Goal: Task Accomplishment & Management: Use online tool/utility

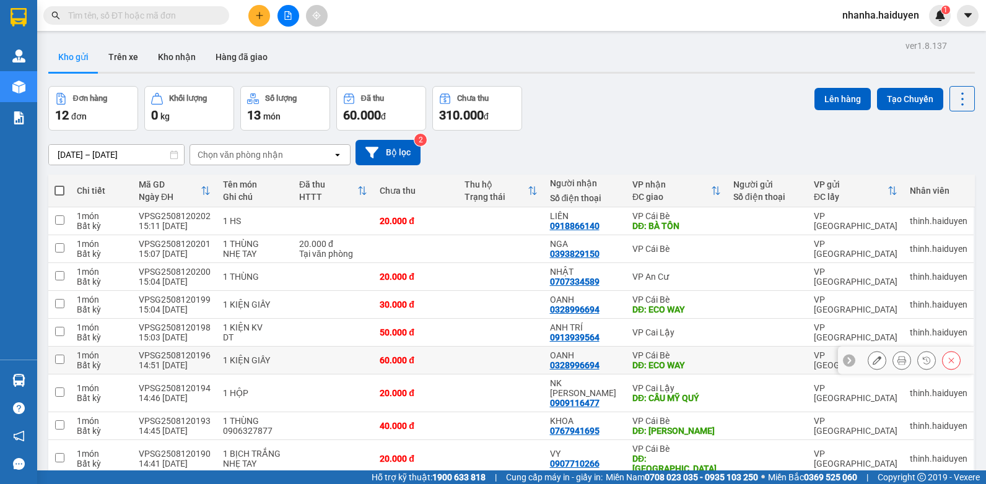
scroll to position [122, 0]
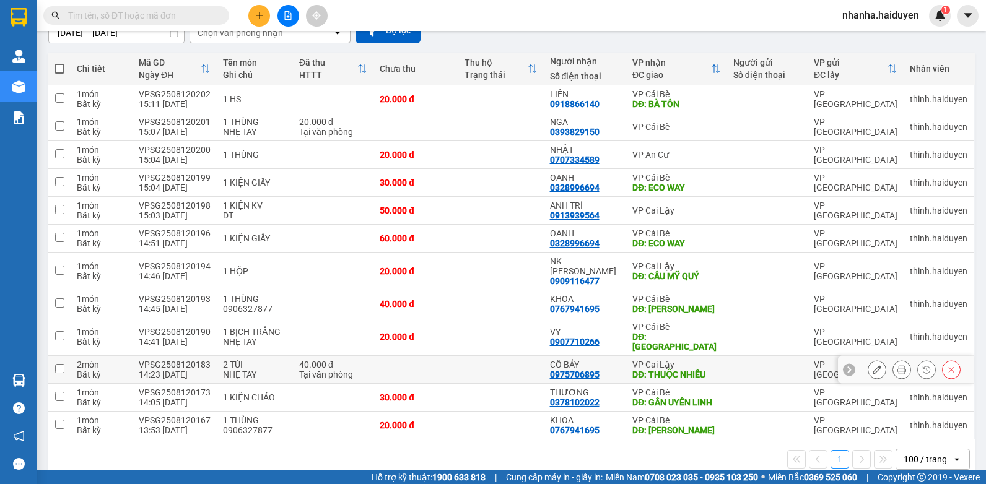
click at [632, 370] on div "DĐ: THUỘC NHIÊU" at bounding box center [676, 375] width 89 height 10
checkbox input "true"
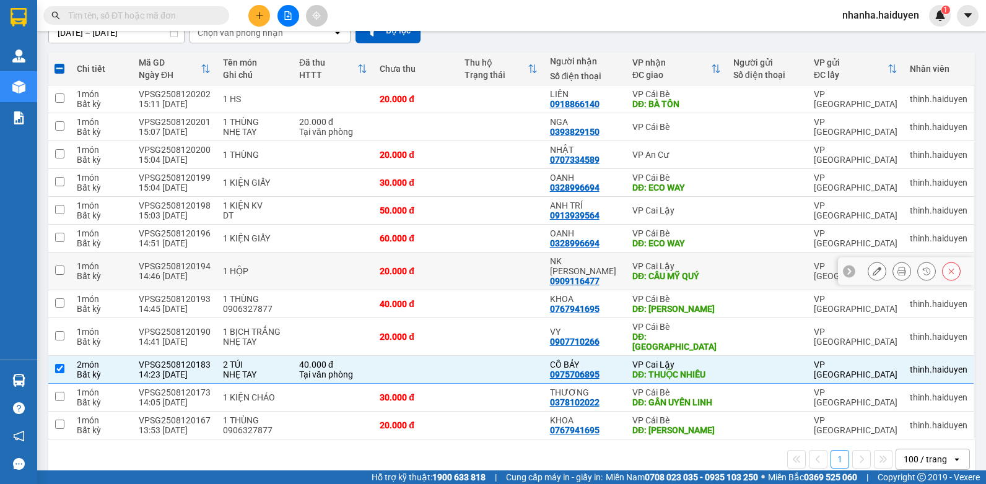
click at [606, 273] on div "NK CẨM LINH 0909116477" at bounding box center [585, 271] width 71 height 30
checkbox input "true"
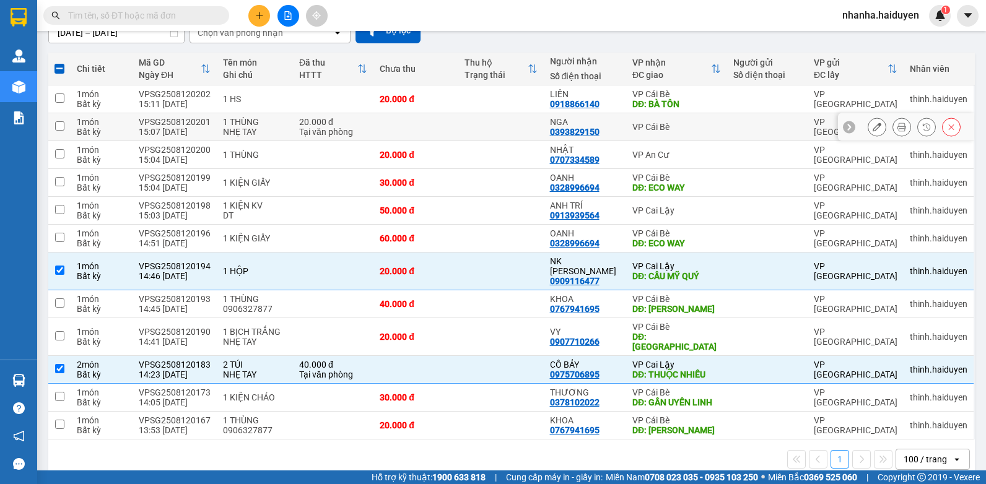
scroll to position [0, 0]
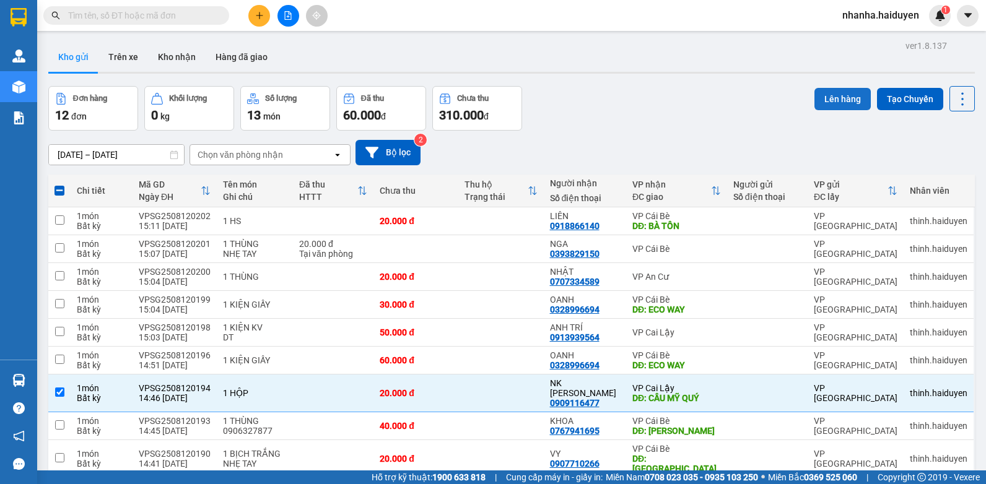
click at [837, 94] on button "Lên hàng" at bounding box center [842, 99] width 56 height 22
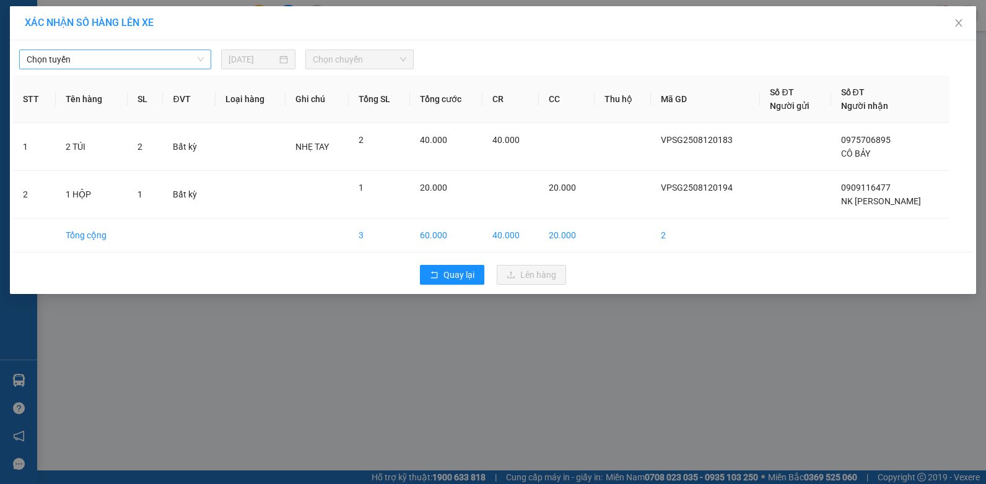
click at [125, 67] on span "Chọn tuyến" at bounding box center [115, 59] width 177 height 19
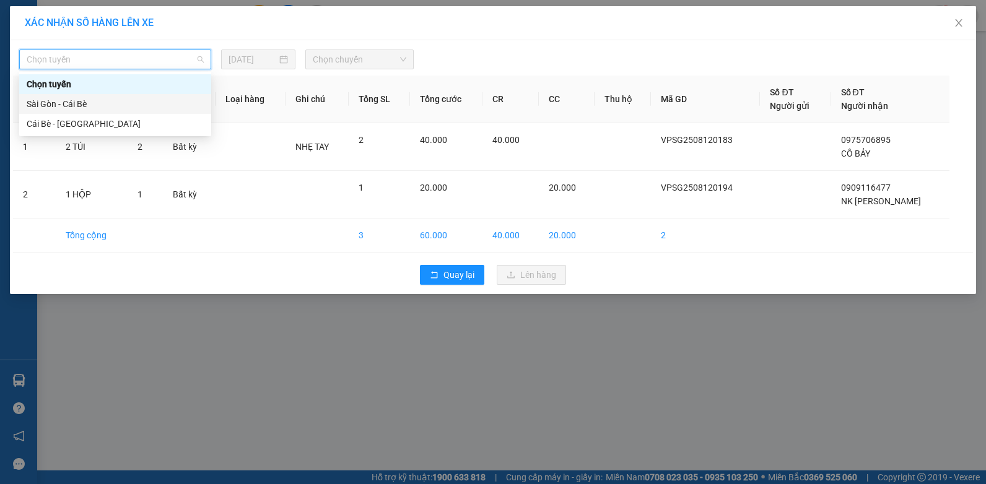
click at [100, 105] on div "Sài Gòn - Cái Bè" at bounding box center [115, 104] width 177 height 14
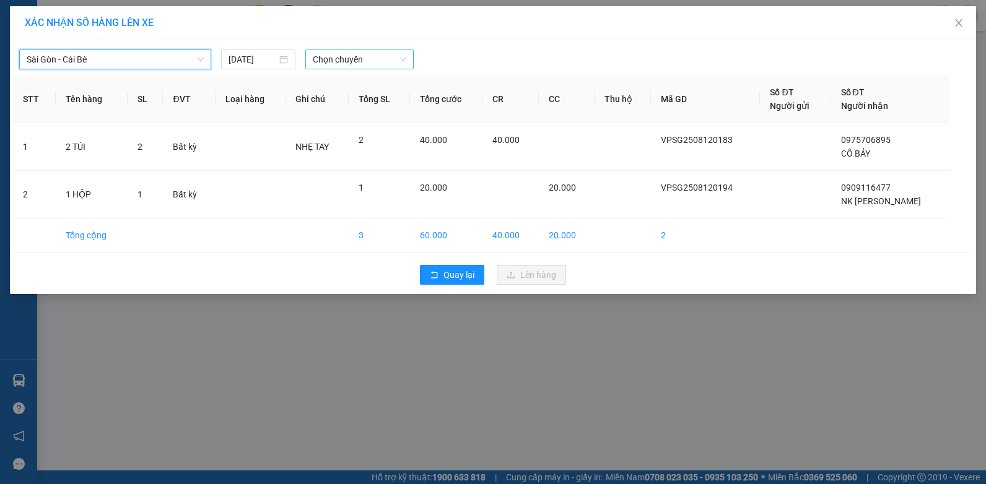
click at [329, 56] on span "Chọn chuyến" at bounding box center [359, 59] width 93 height 19
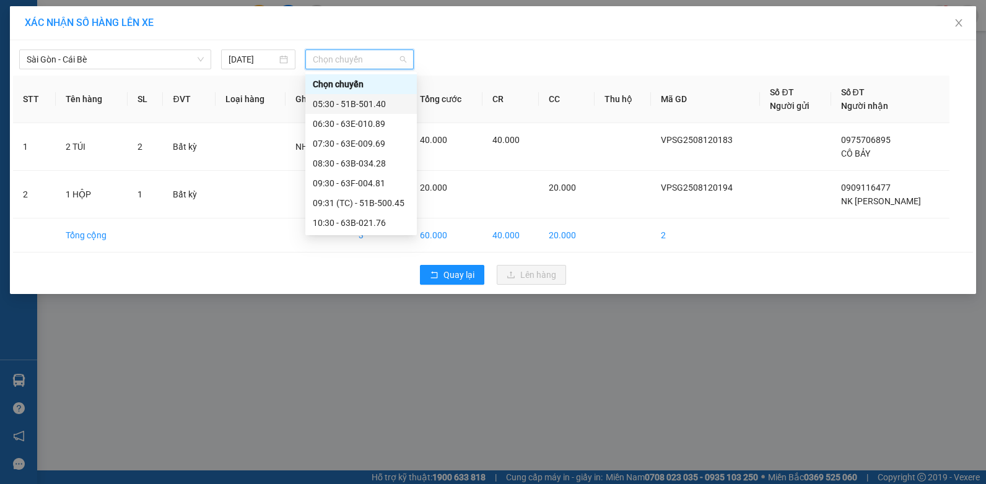
scroll to position [248, 0]
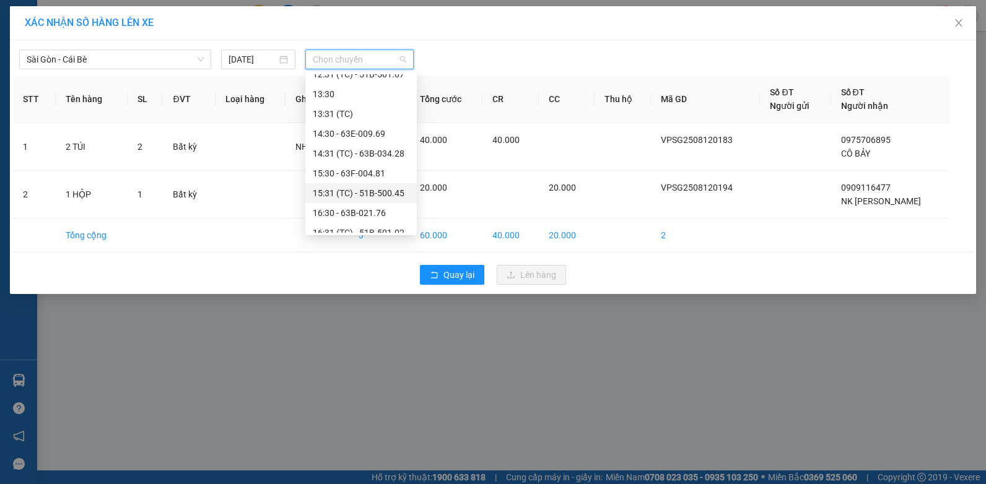
click at [387, 191] on div "15:31 (TC) - 51B-500.45" at bounding box center [361, 193] width 97 height 14
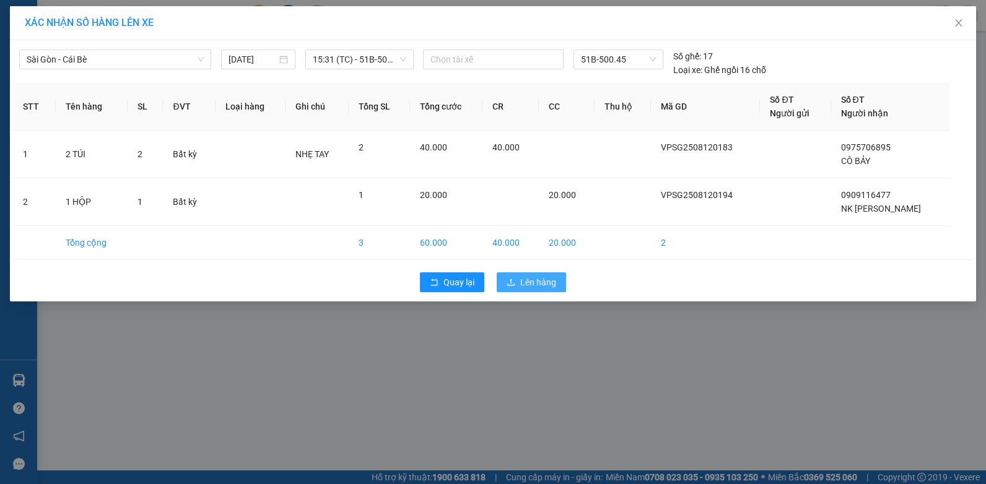
click at [520, 274] on button "Lên hàng" at bounding box center [531, 283] width 69 height 20
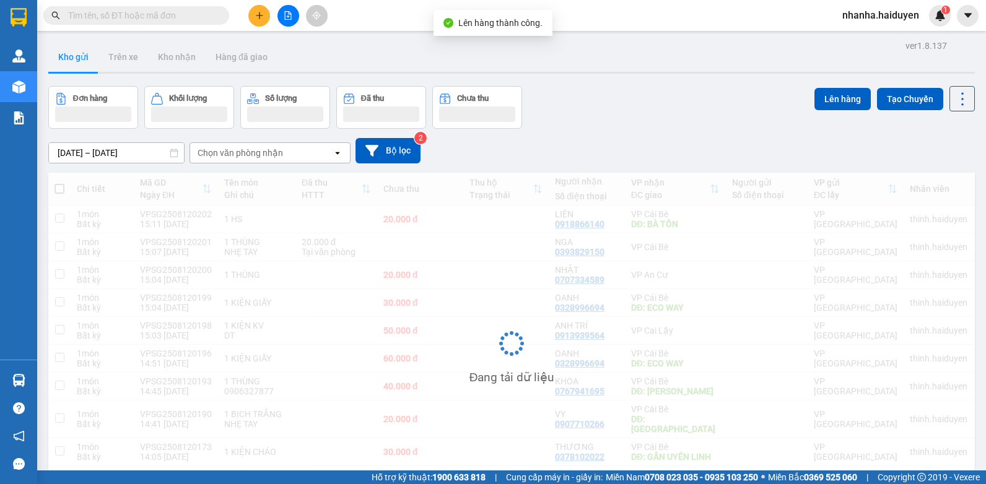
scroll to position [66, 0]
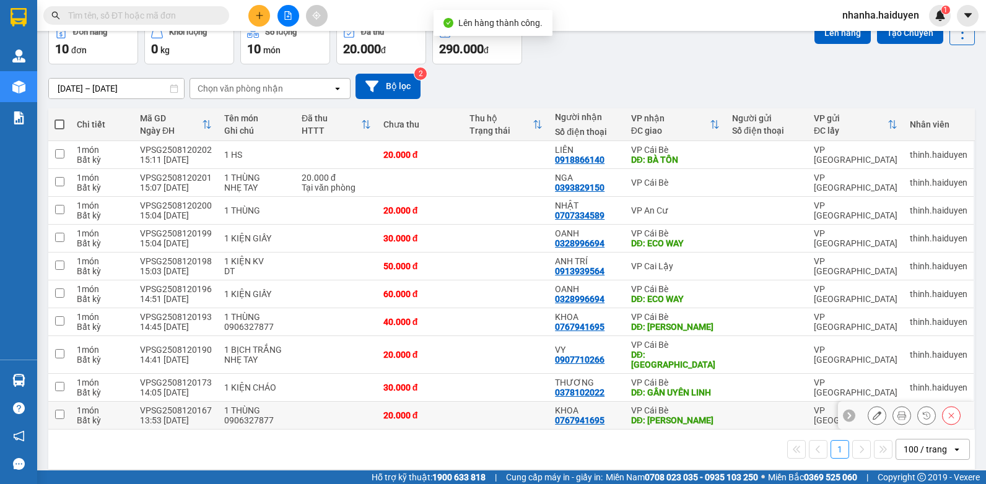
click at [483, 416] on td at bounding box center [506, 416] width 86 height 28
checkbox input "true"
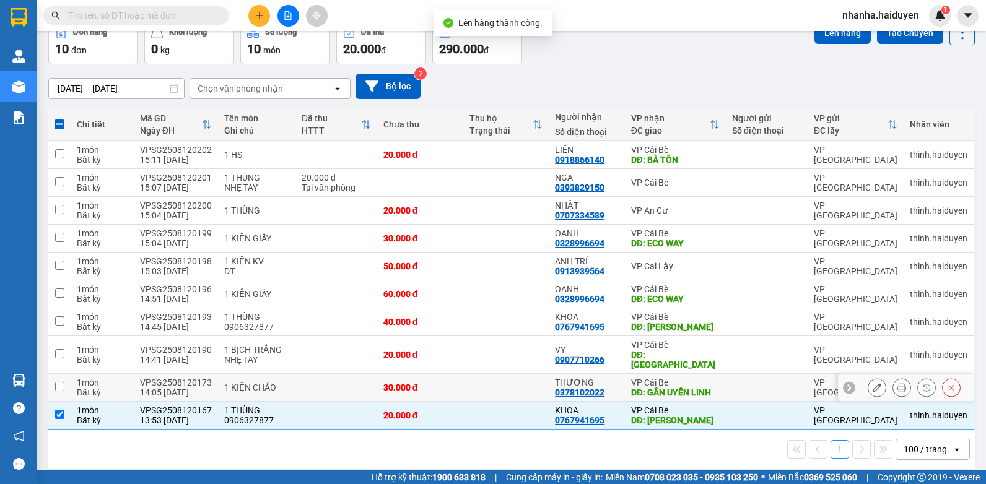
click at [492, 390] on td at bounding box center [506, 388] width 86 height 28
checkbox input "true"
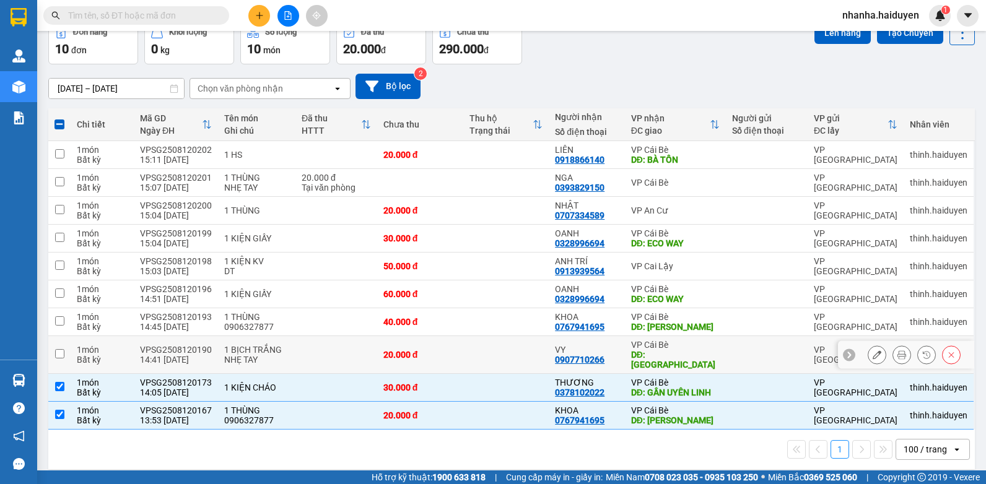
click at [476, 353] on td at bounding box center [506, 355] width 86 height 38
checkbox input "true"
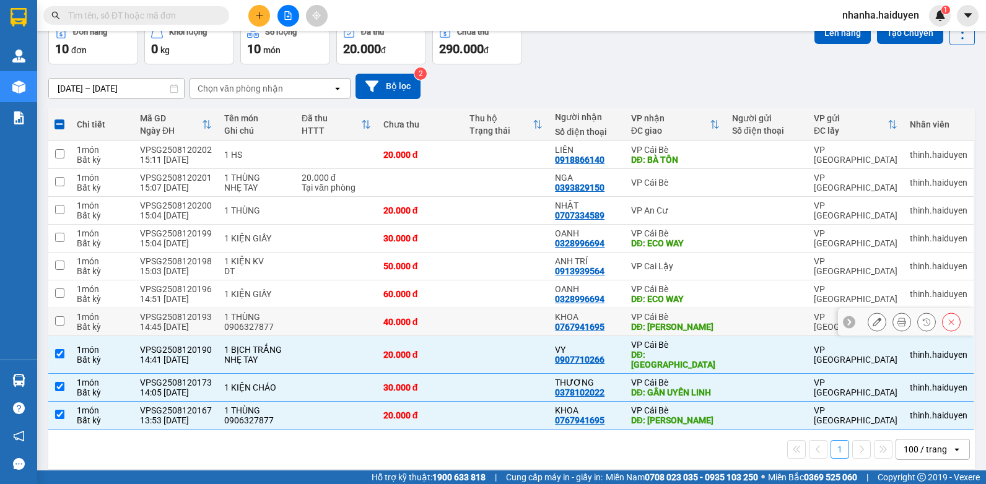
click at [484, 316] on td at bounding box center [506, 322] width 86 height 28
checkbox input "true"
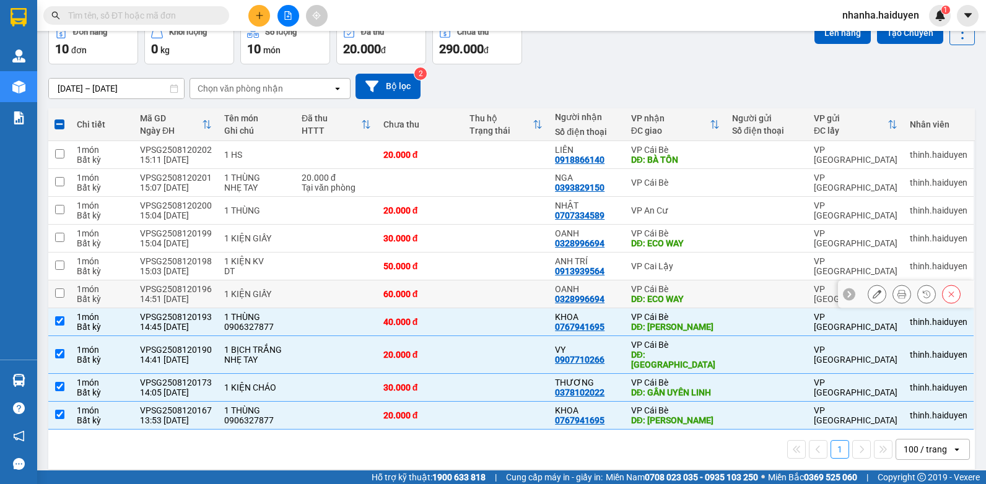
click at [480, 306] on td at bounding box center [506, 295] width 86 height 28
checkbox input "true"
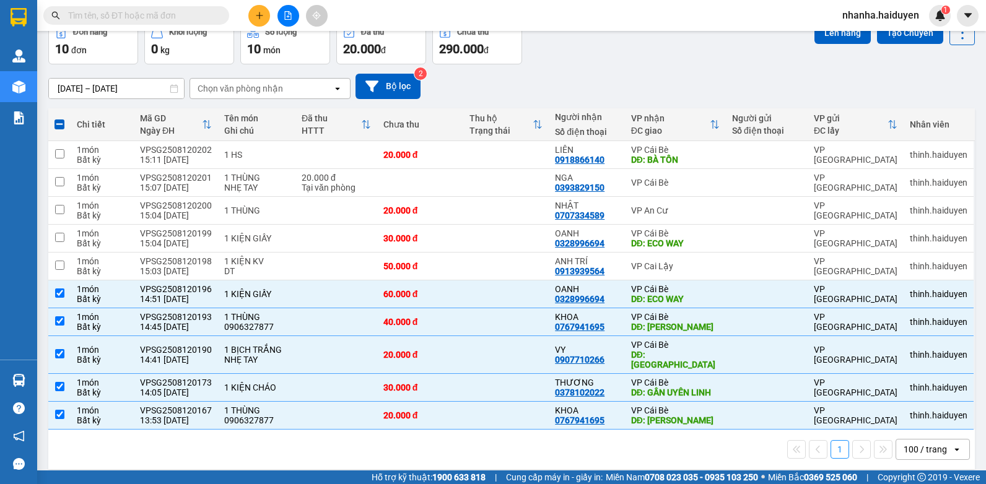
scroll to position [4, 0]
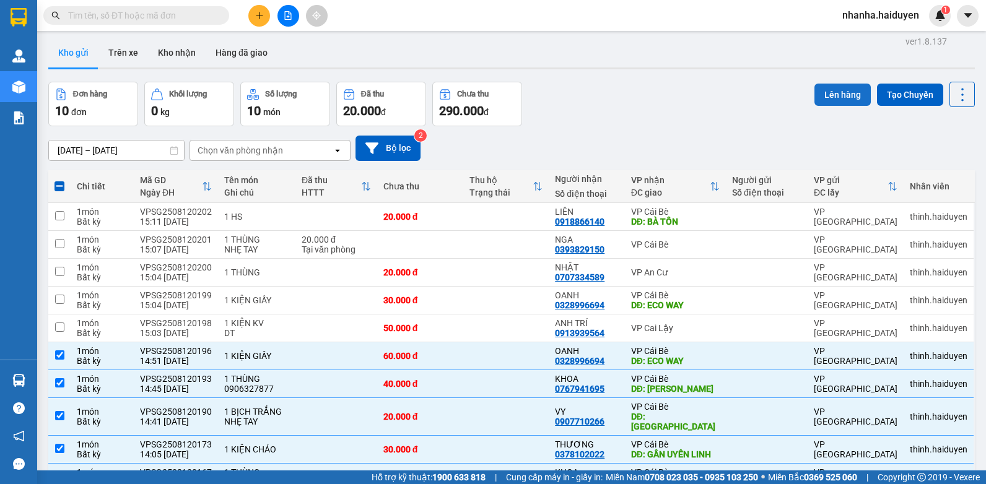
click at [836, 88] on button "Lên hàng" at bounding box center [842, 95] width 56 height 22
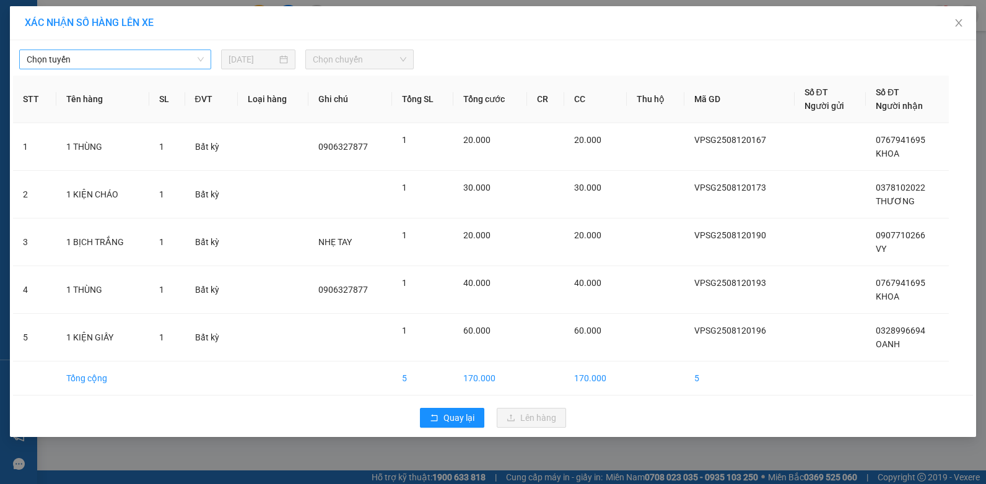
click at [175, 58] on span "Chọn tuyến" at bounding box center [115, 59] width 177 height 19
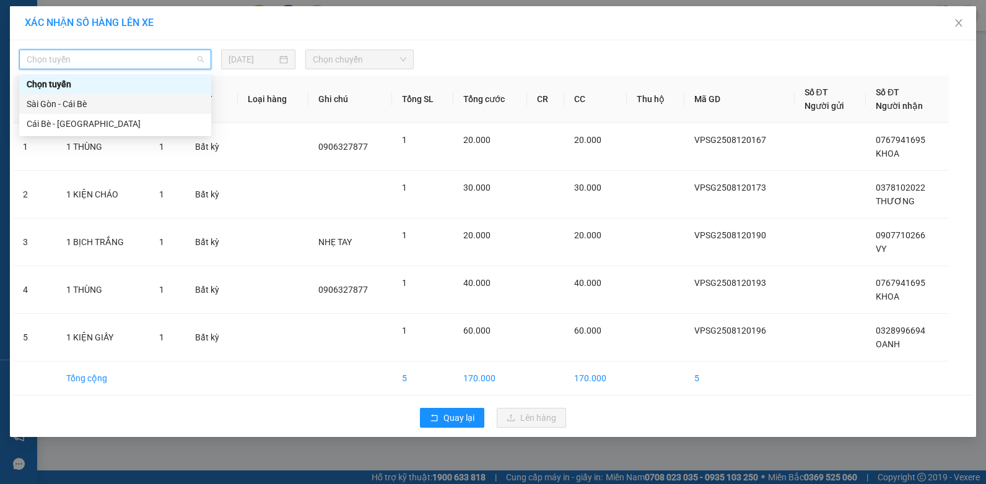
click at [101, 103] on div "Sài Gòn - Cái Bè" at bounding box center [115, 104] width 177 height 14
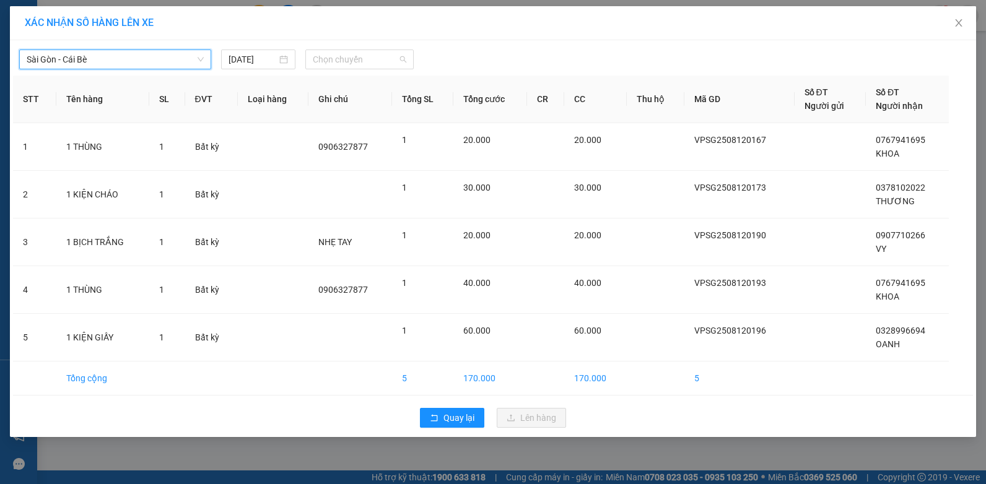
drag, startPoint x: 345, startPoint y: 61, endPoint x: 344, endPoint y: 76, distance: 14.3
click at [345, 61] on span "Chọn chuyến" at bounding box center [359, 59] width 93 height 19
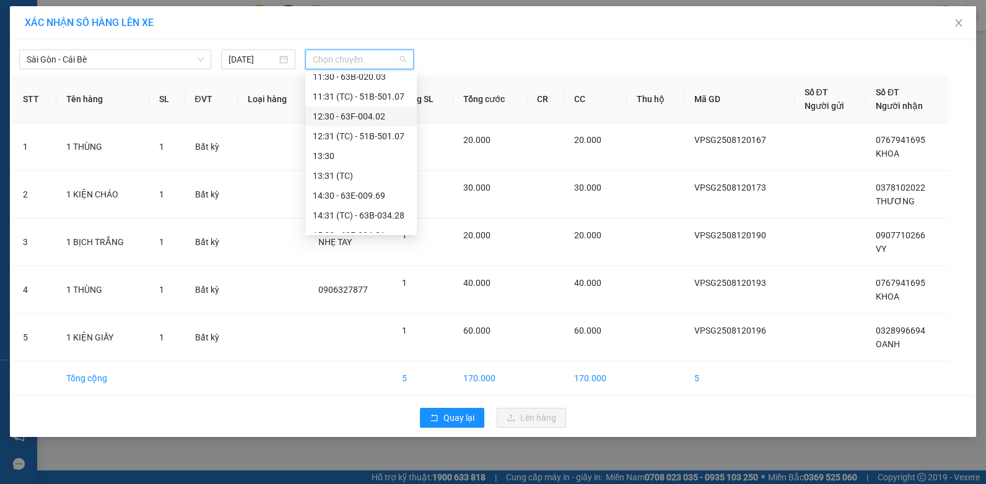
scroll to position [248, 0]
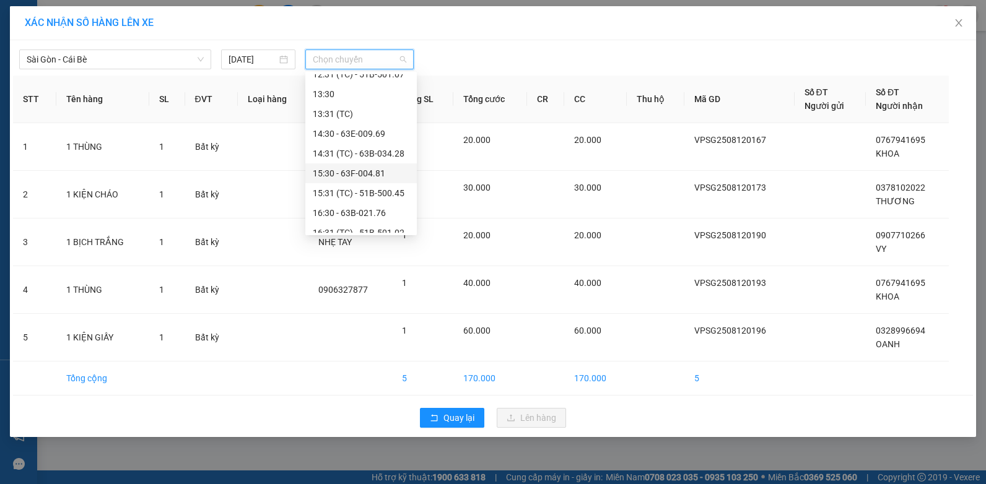
click at [375, 175] on div "15:30 - 63F-004.81" at bounding box center [361, 174] width 97 height 14
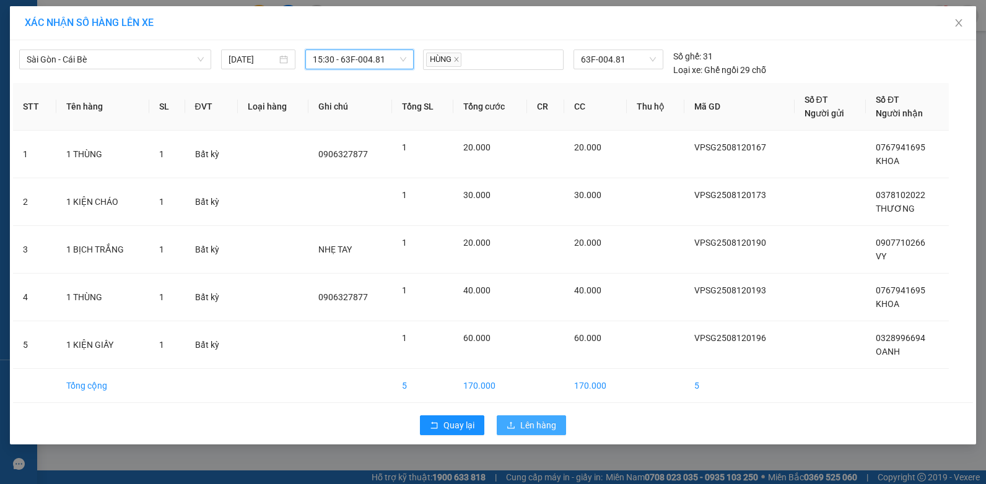
click at [515, 431] on button "Lên hàng" at bounding box center [531, 426] width 69 height 20
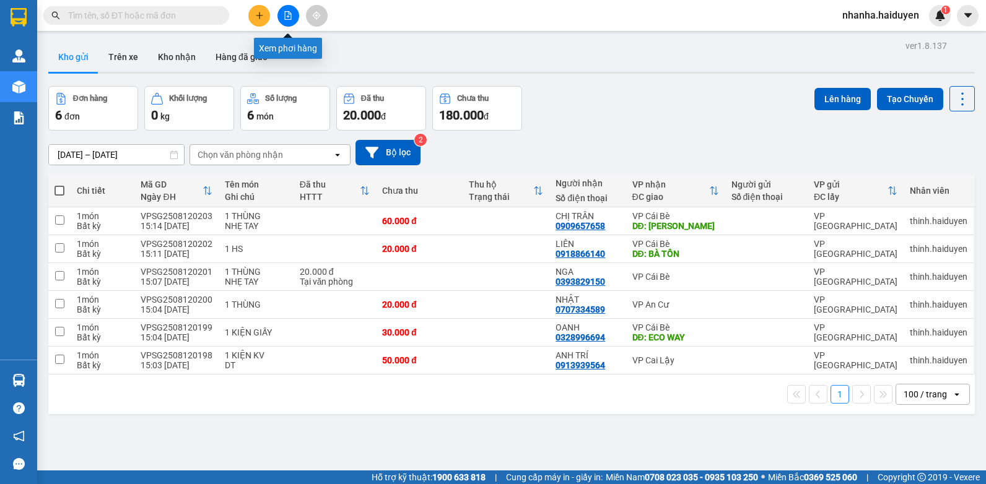
click at [287, 17] on icon "file-add" at bounding box center [288, 15] width 7 height 9
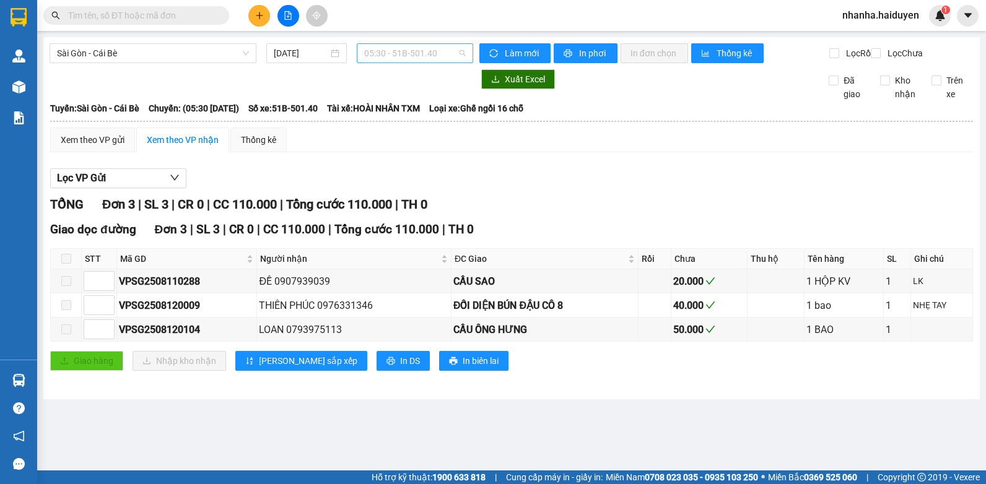
click at [384, 52] on span "05:30 - 51B-501.40" at bounding box center [415, 53] width 102 height 19
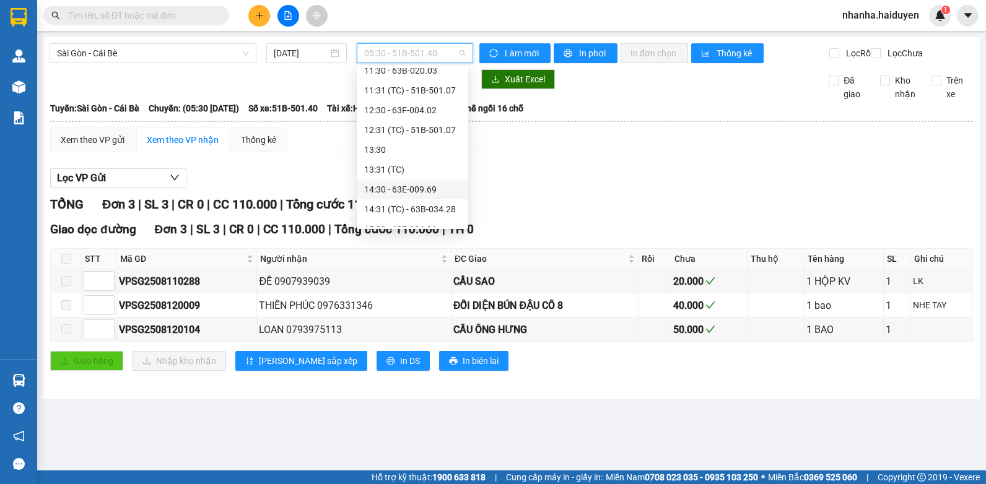
scroll to position [310, 0]
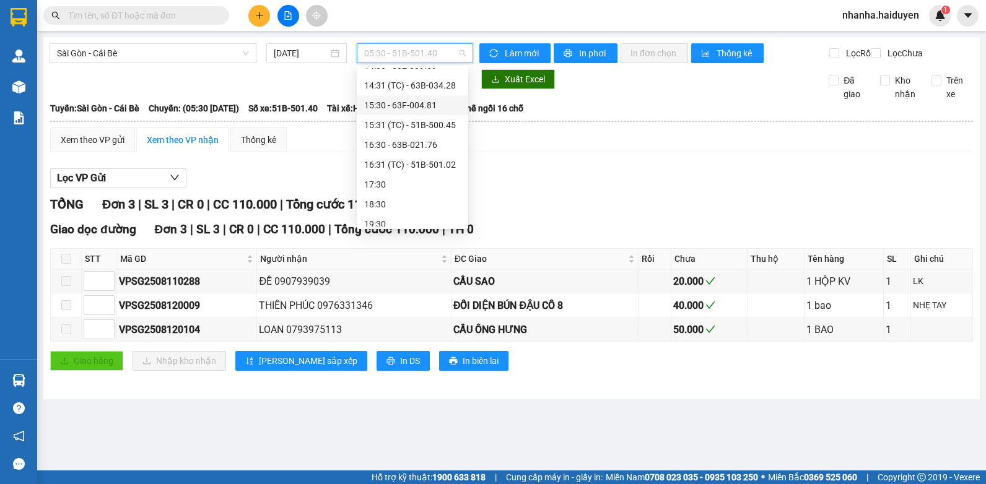
click at [431, 104] on div "15:30 - 63F-004.81" at bounding box center [412, 105] width 97 height 14
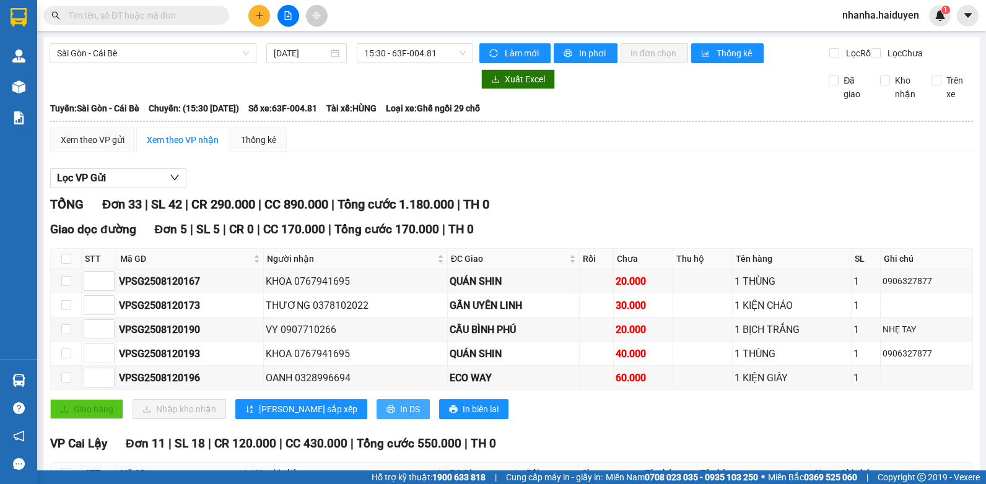
click at [400, 416] on span "In DS" at bounding box center [410, 410] width 20 height 14
click at [424, 53] on span "15:30 - 63F-004.81" at bounding box center [415, 53] width 102 height 19
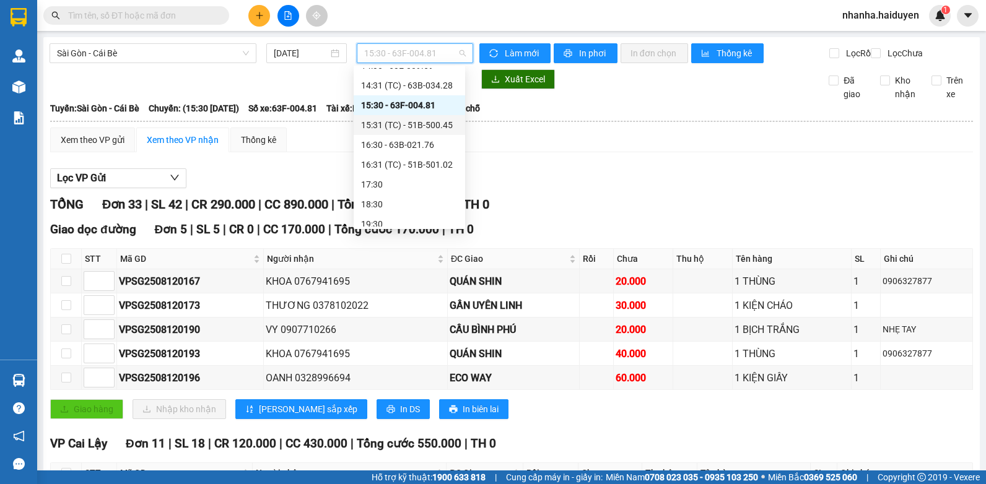
click at [421, 126] on div "15:31 (TC) - 51B-500.45" at bounding box center [409, 125] width 97 height 14
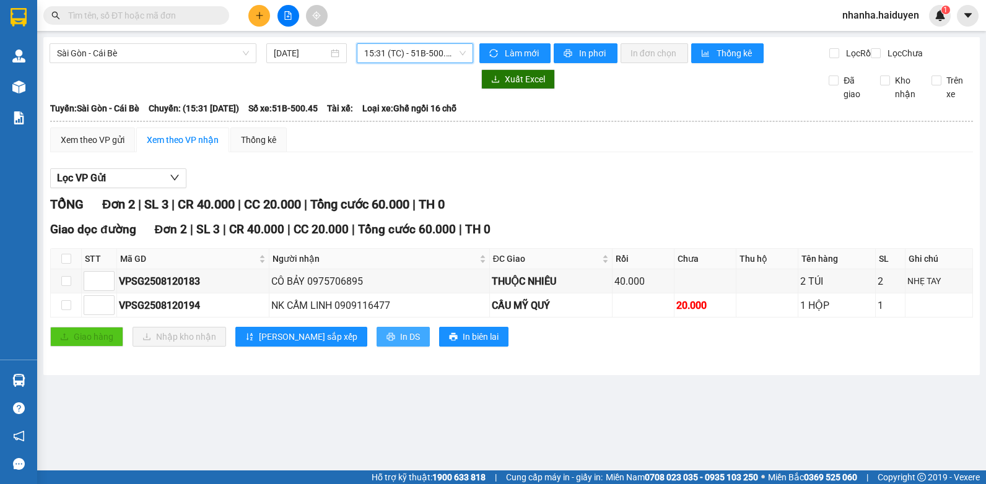
click at [400, 344] on span "In DS" at bounding box center [410, 337] width 20 height 14
click at [65, 264] on input "checkbox" at bounding box center [66, 259] width 10 height 10
checkbox input "true"
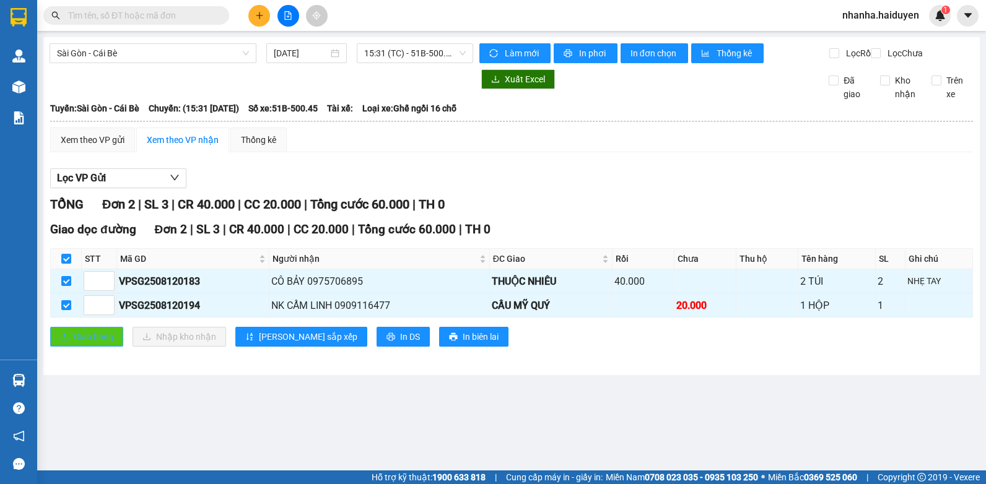
click at [97, 344] on span "Giao hàng" at bounding box center [94, 337] width 40 height 14
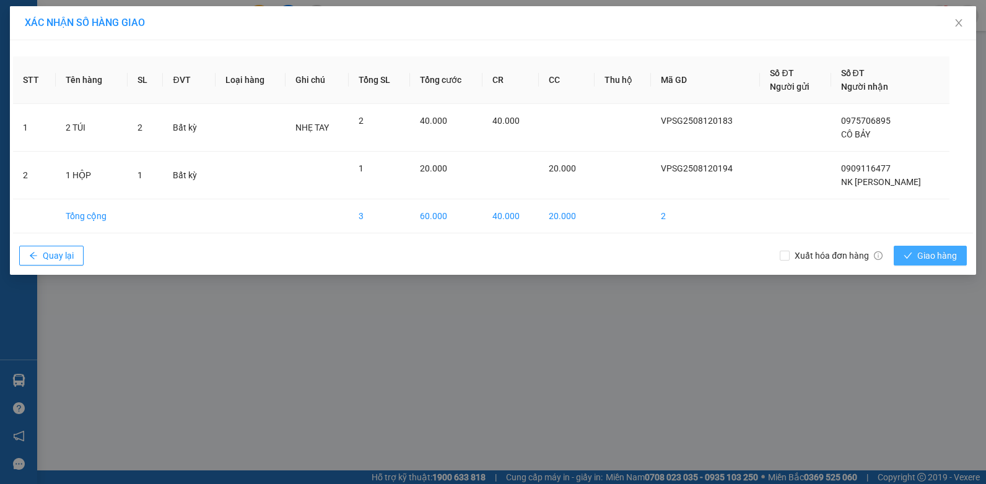
click at [925, 255] on span "Giao hàng" at bounding box center [937, 256] width 40 height 14
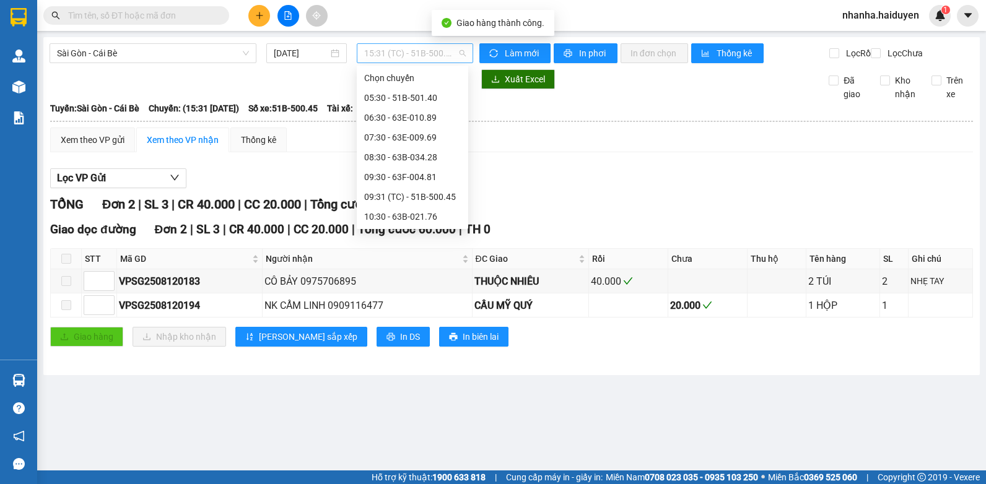
click at [412, 52] on span "15:31 (TC) - 51B-500.45" at bounding box center [415, 53] width 102 height 19
click at [411, 194] on div "15:30 - 63F-004.81" at bounding box center [412, 197] width 97 height 14
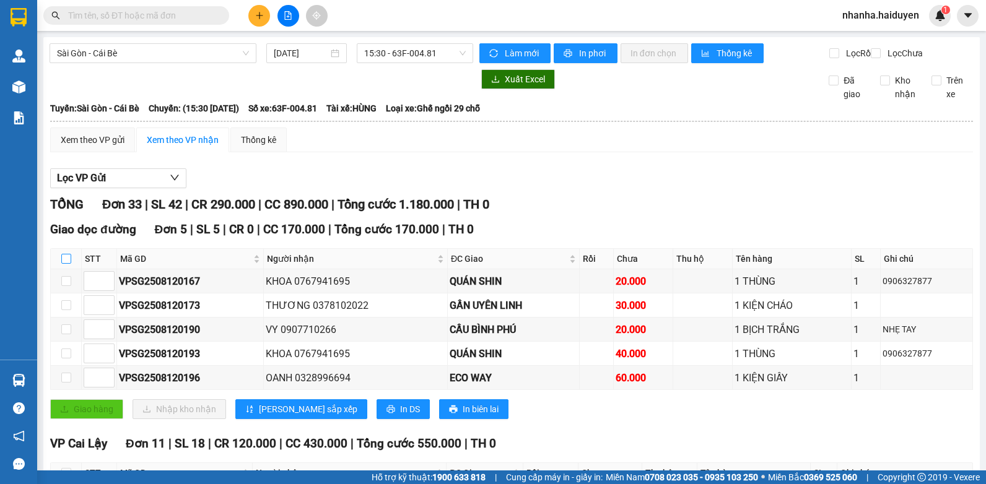
click at [63, 266] on label at bounding box center [66, 259] width 10 height 14
click at [63, 264] on input "checkbox" at bounding box center [66, 259] width 10 height 10
checkbox input "true"
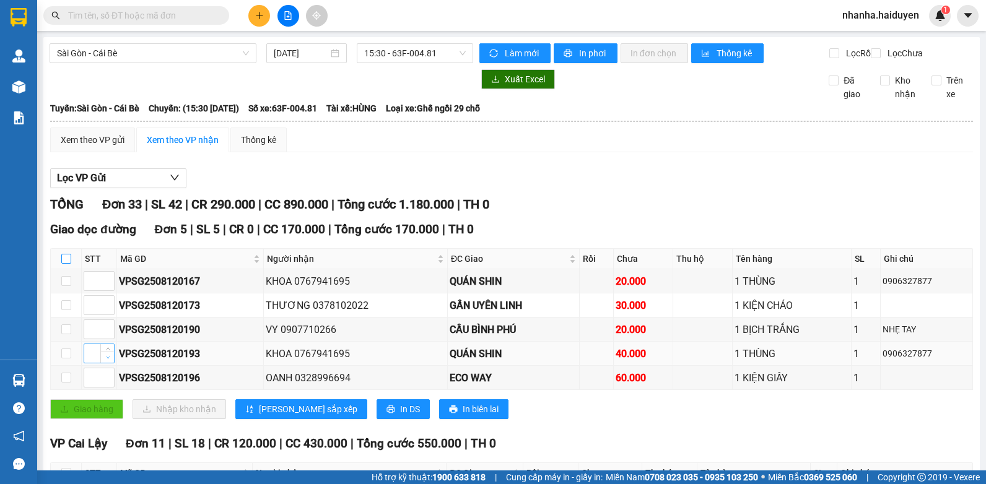
checkbox input "true"
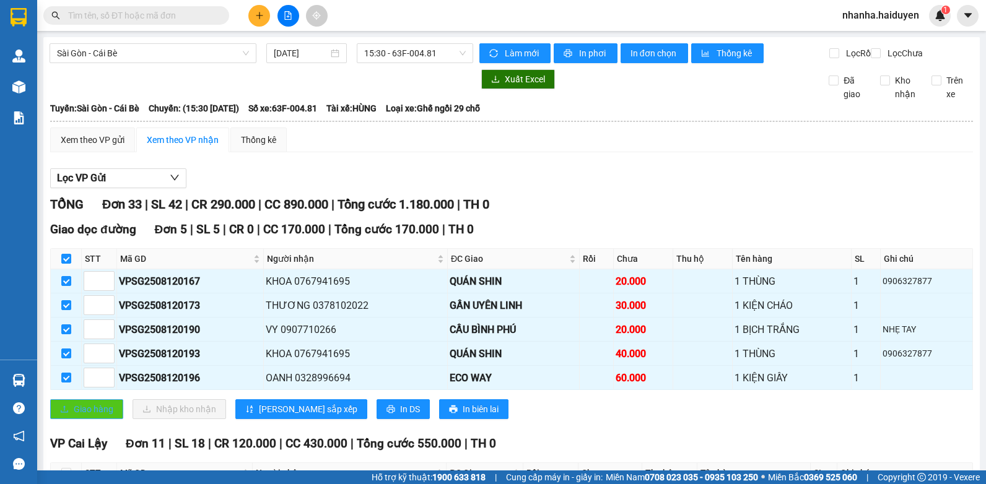
click at [89, 416] on span "Giao hàng" at bounding box center [94, 410] width 40 height 14
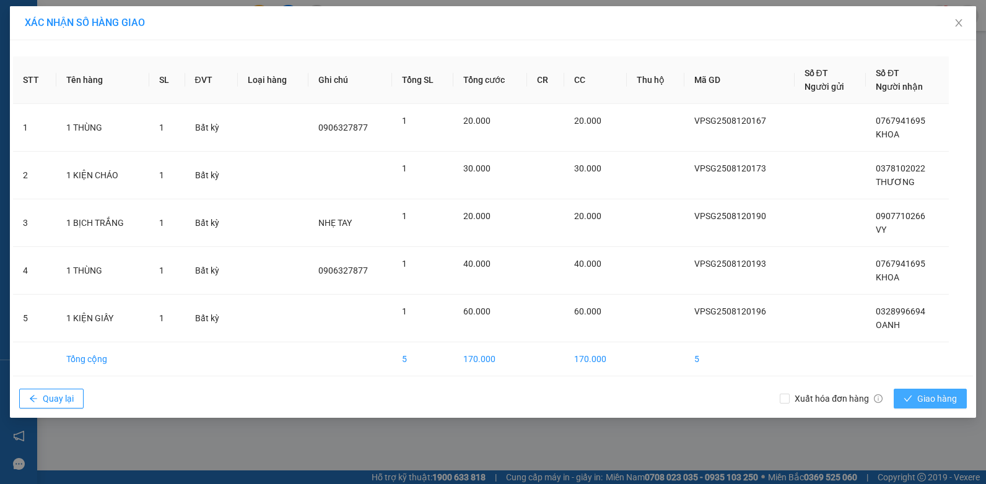
click at [922, 398] on span "Giao hàng" at bounding box center [937, 399] width 40 height 14
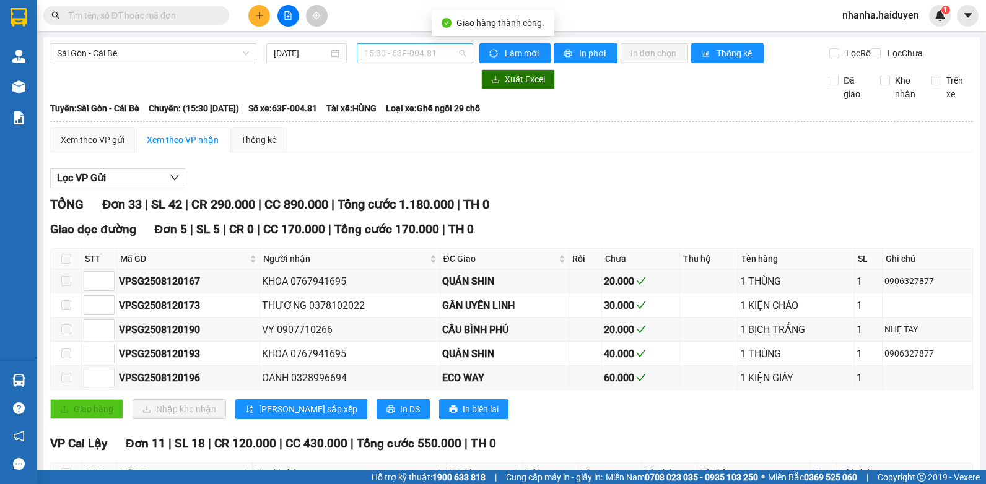
click at [398, 56] on span "15:30 - 63F-004.81" at bounding box center [415, 53] width 102 height 19
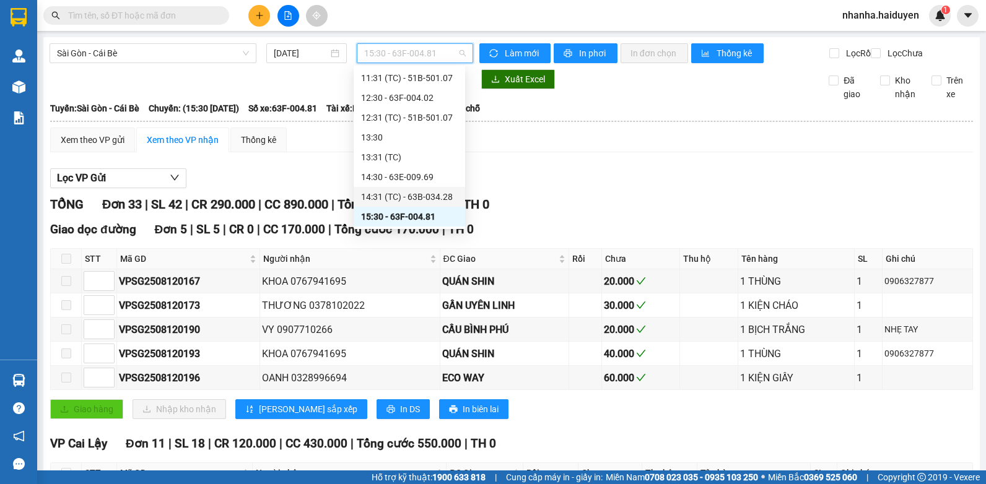
click at [388, 193] on div "14:31 (TC) - 63B-034.28" at bounding box center [409, 197] width 97 height 14
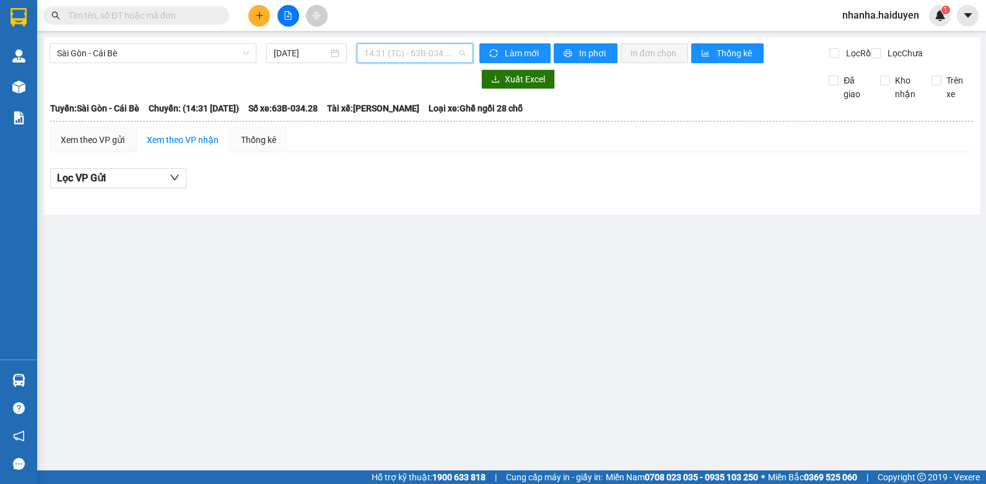
click at [395, 50] on span "14:31 (TC) - 63B-034.28" at bounding box center [415, 53] width 102 height 19
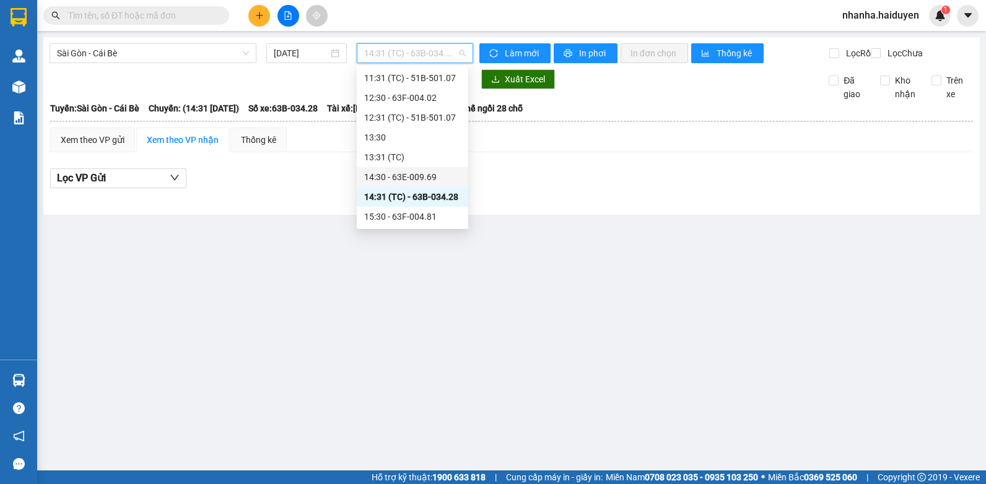
click at [411, 180] on div "14:30 - 63E-009.69" at bounding box center [412, 177] width 97 height 14
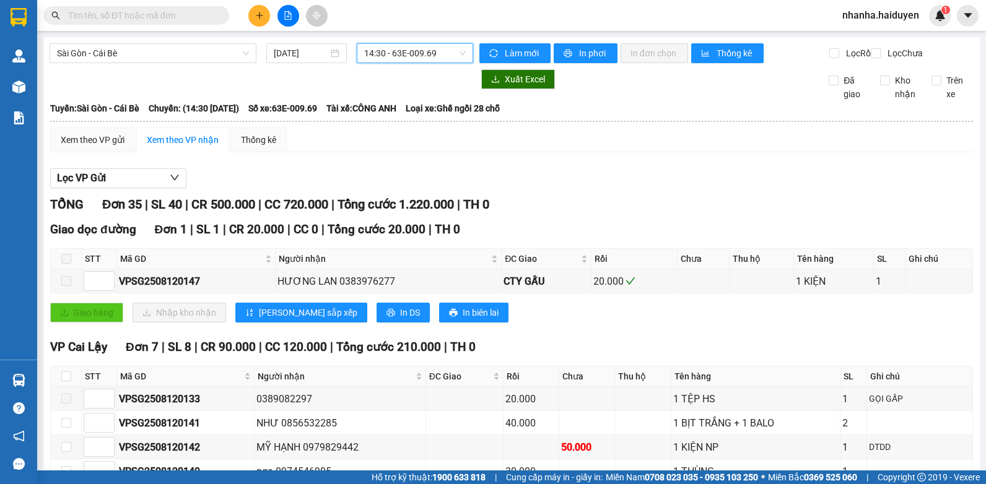
drag, startPoint x: 393, startPoint y: 58, endPoint x: 399, endPoint y: 103, distance: 46.2
click at [393, 58] on span "14:30 - 63E-009.69" at bounding box center [415, 53] width 102 height 19
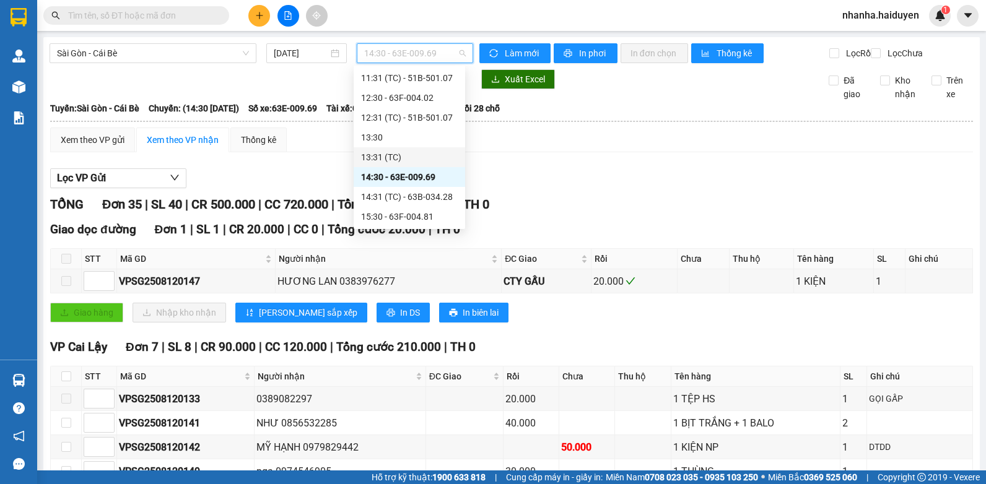
click at [405, 155] on div "13:31 (TC)" at bounding box center [409, 158] width 97 height 14
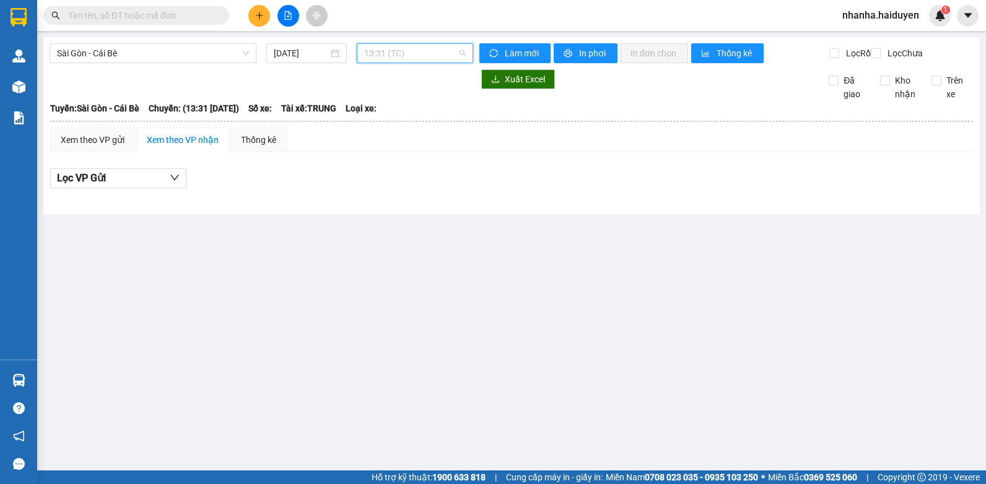
click at [399, 53] on span "13:31 (TC)" at bounding box center [415, 53] width 102 height 19
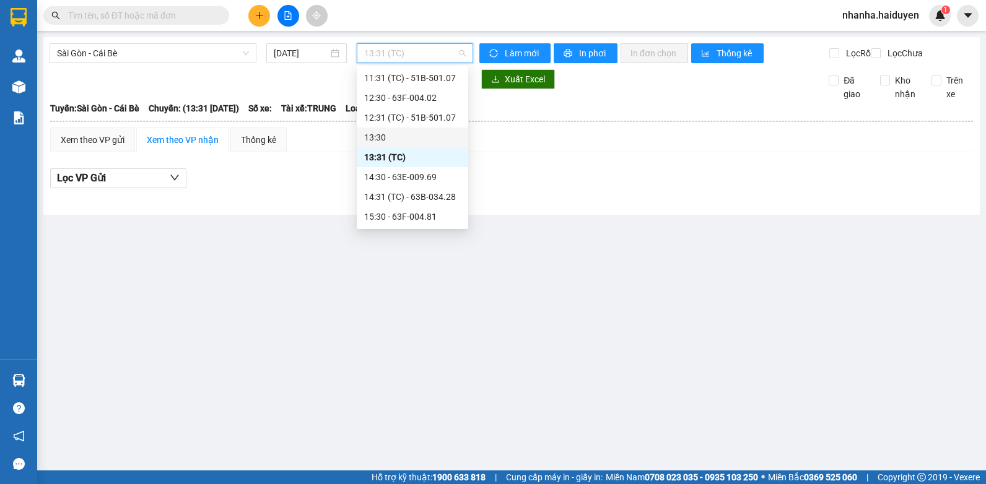
click at [398, 139] on div "13:30" at bounding box center [412, 138] width 97 height 14
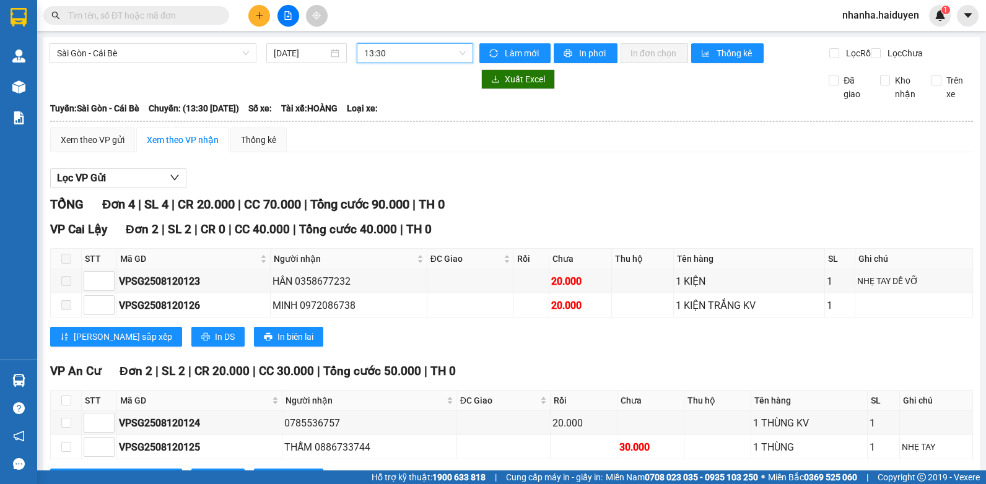
click at [405, 63] on div "Sài Gòn - Cái Bè 12/08/2025 13:30 13:30" at bounding box center [262, 53] width 424 height 20
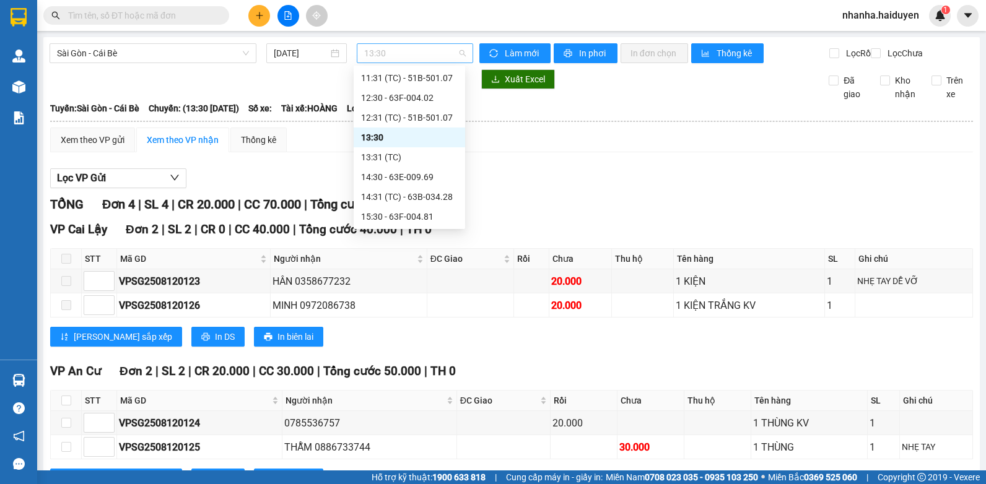
click at [398, 59] on span "13:30" at bounding box center [415, 53] width 102 height 19
click at [409, 125] on div "12:31 (TC) - 51B-501.07" at bounding box center [409, 118] width 111 height 20
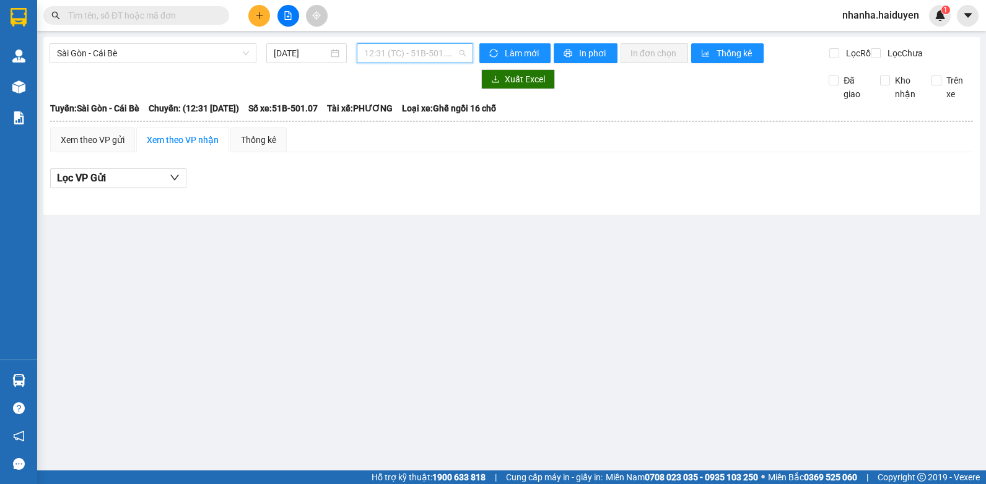
click at [405, 56] on span "12:31 (TC) - 51B-501.07" at bounding box center [415, 53] width 102 height 19
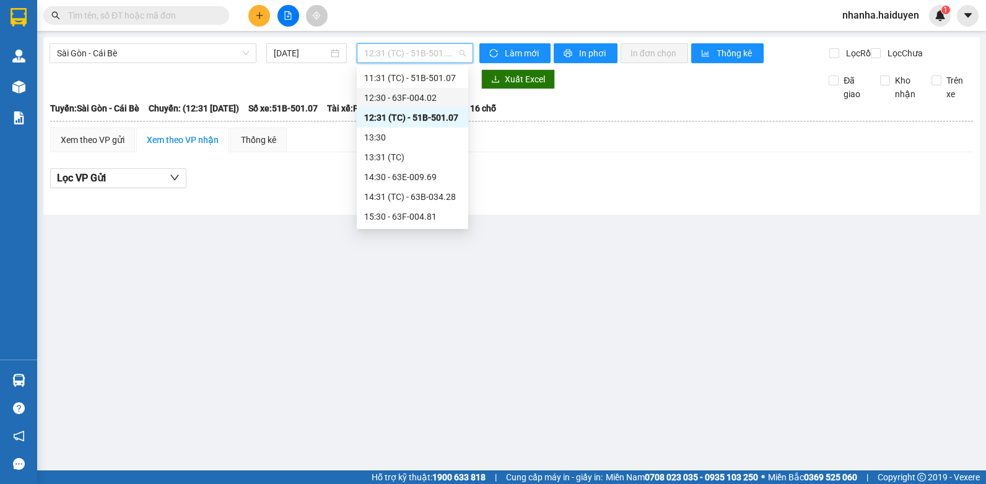
click at [404, 95] on div "12:30 - 63F-004.02" at bounding box center [412, 98] width 97 height 14
